Goal: Task Accomplishment & Management: Complete application form

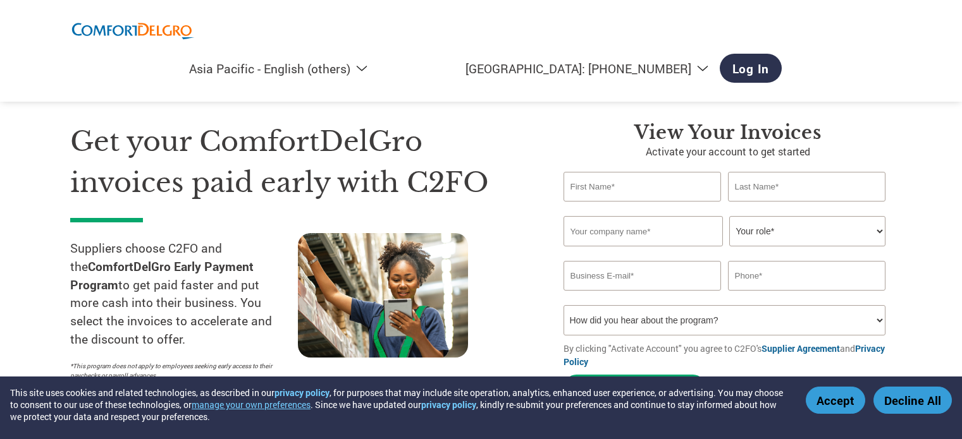
select select "en-AP"
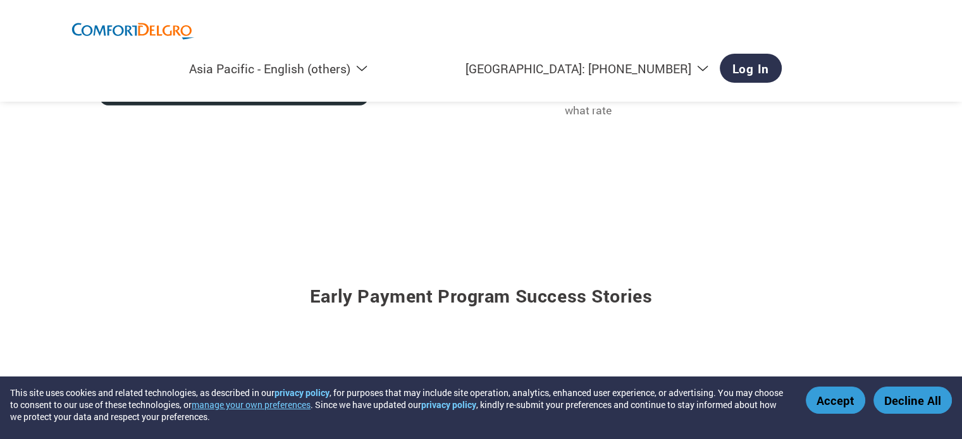
scroll to position [1328, 0]
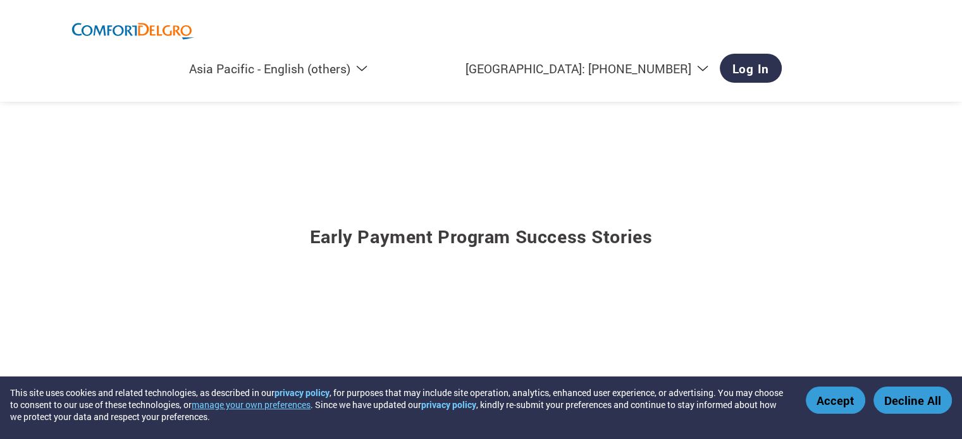
click at [849, 412] on button "Accept" at bounding box center [834, 400] width 59 height 27
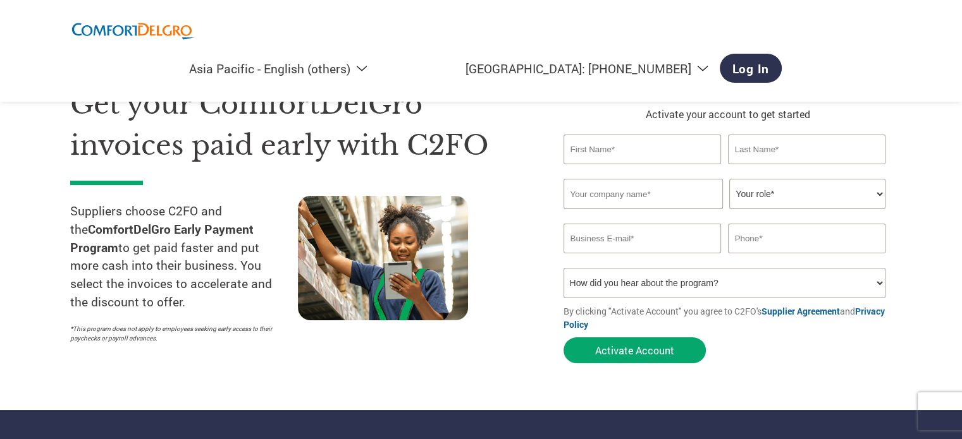
scroll to position [0, 0]
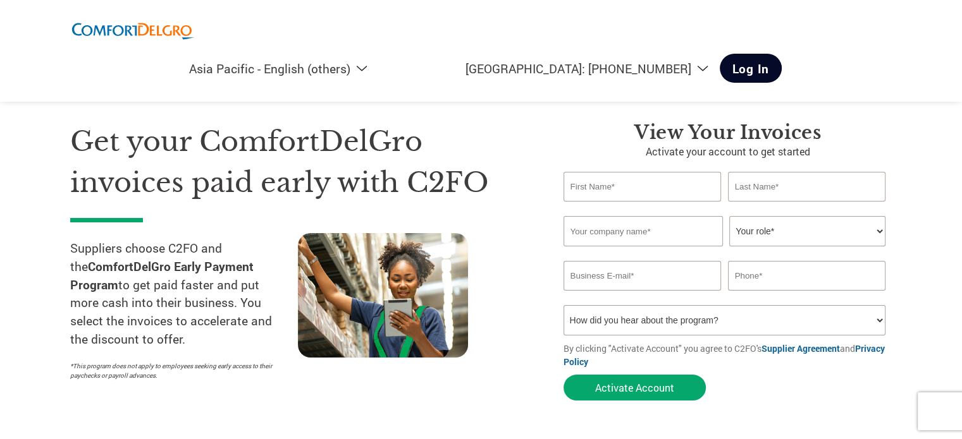
click at [782, 54] on link "Log In" at bounding box center [750, 68] width 63 height 29
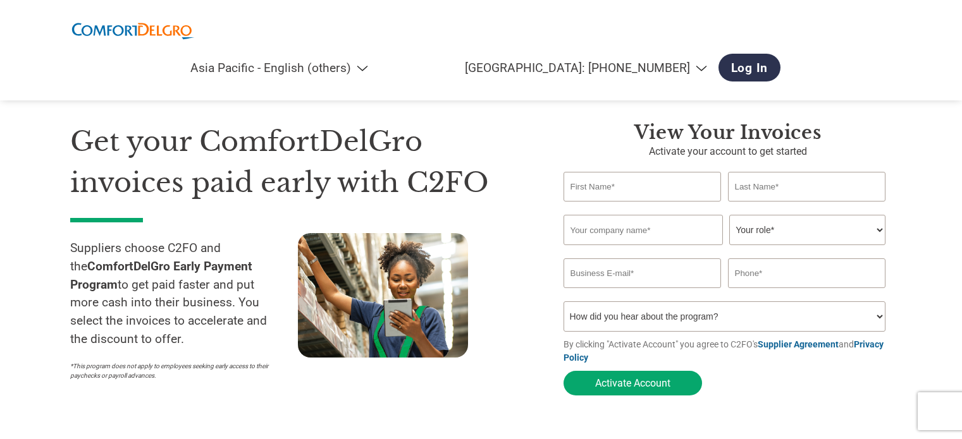
select select "en-AP"
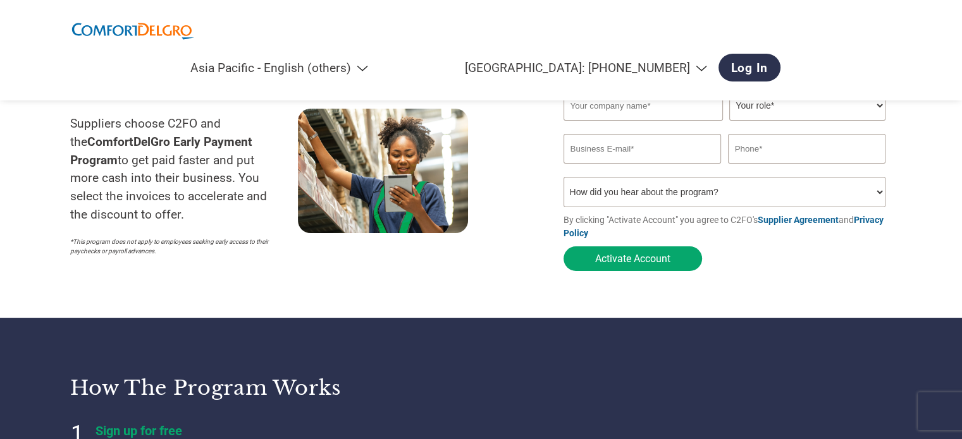
scroll to position [63, 0]
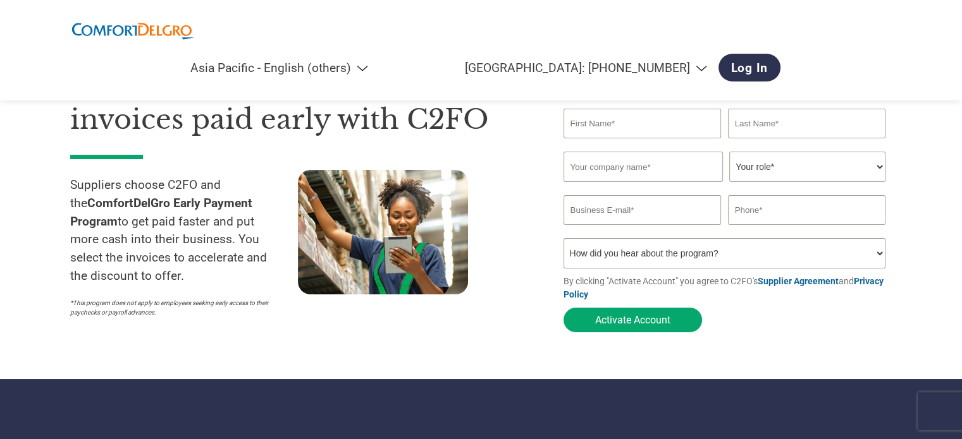
click at [675, 128] on input "text" at bounding box center [642, 124] width 158 height 30
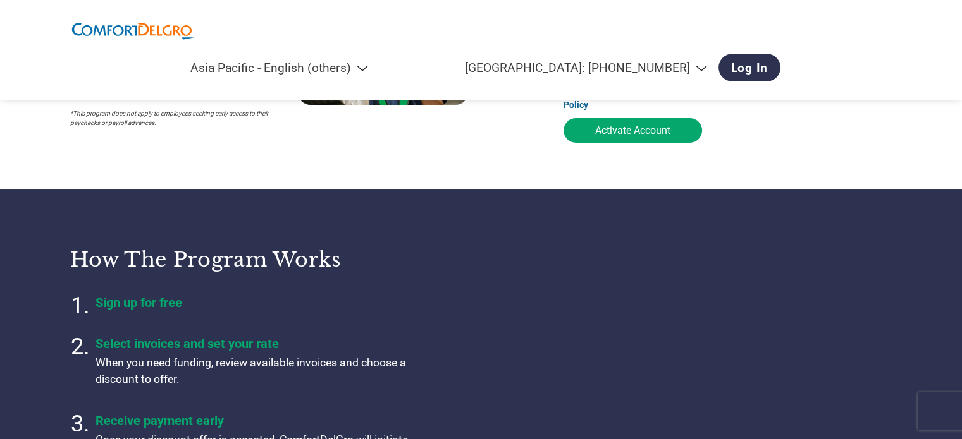
scroll to position [379, 0]
